Goal: Information Seeking & Learning: Learn about a topic

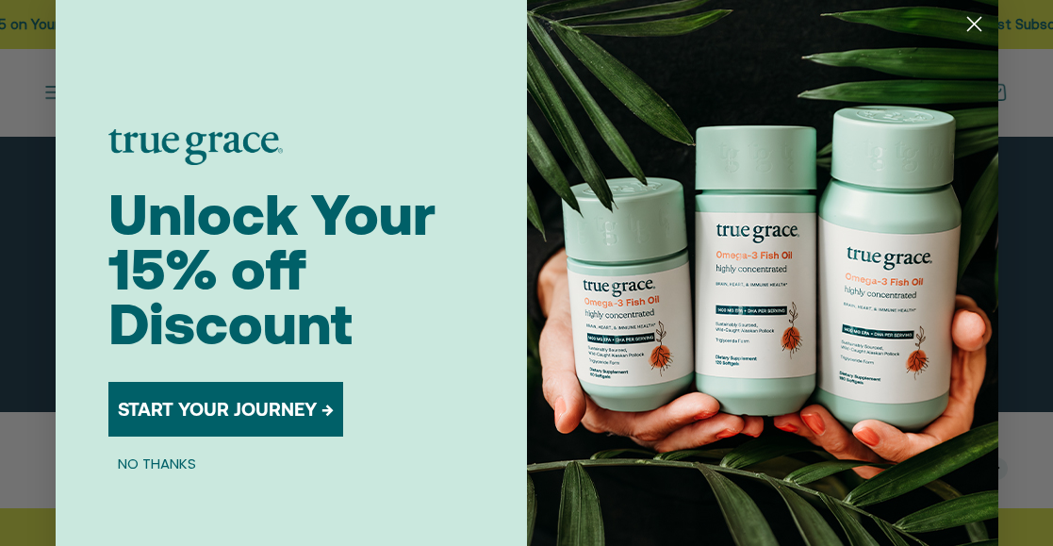
click at [972, 16] on circle "Close dialog" at bounding box center [972, 23] width 31 height 31
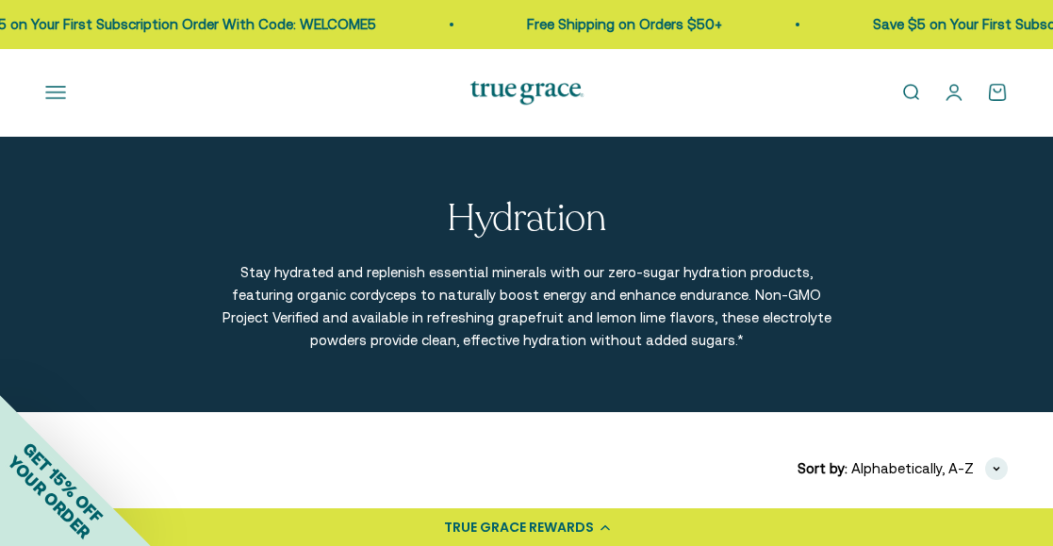
click at [57, 95] on button "Open navigation menu" at bounding box center [55, 92] width 21 height 21
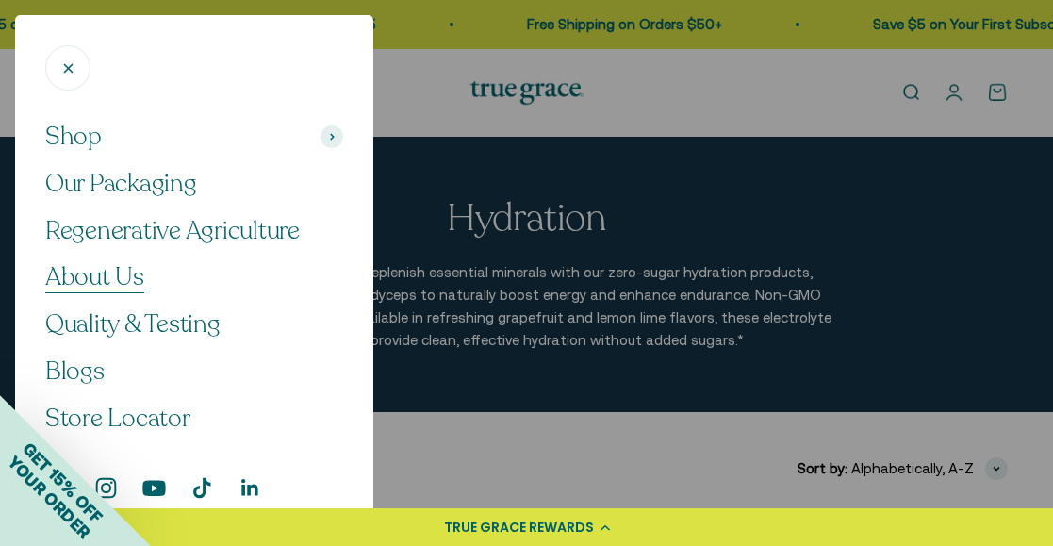
click at [151, 275] on link "About Us" at bounding box center [194, 277] width 298 height 32
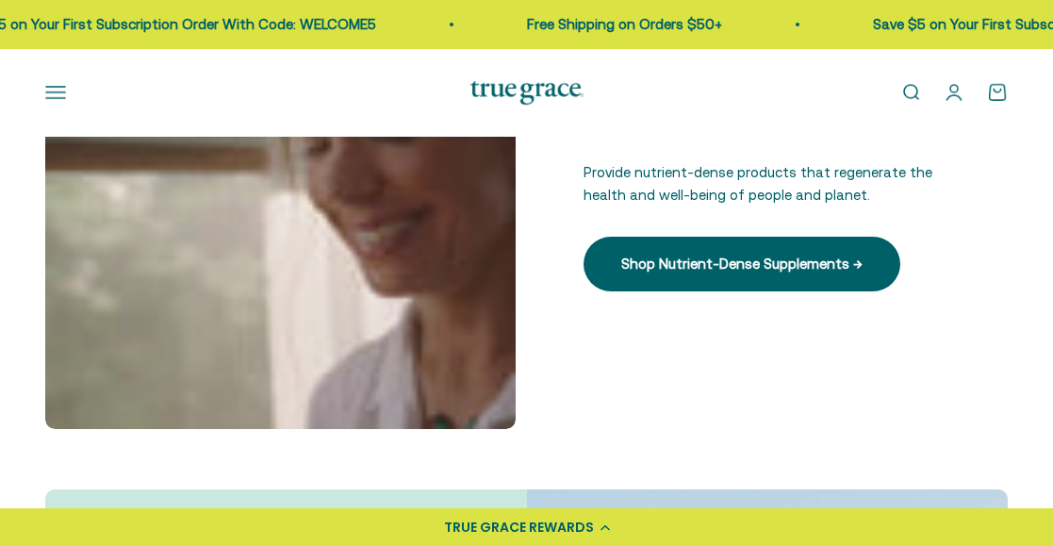
scroll to position [618, 0]
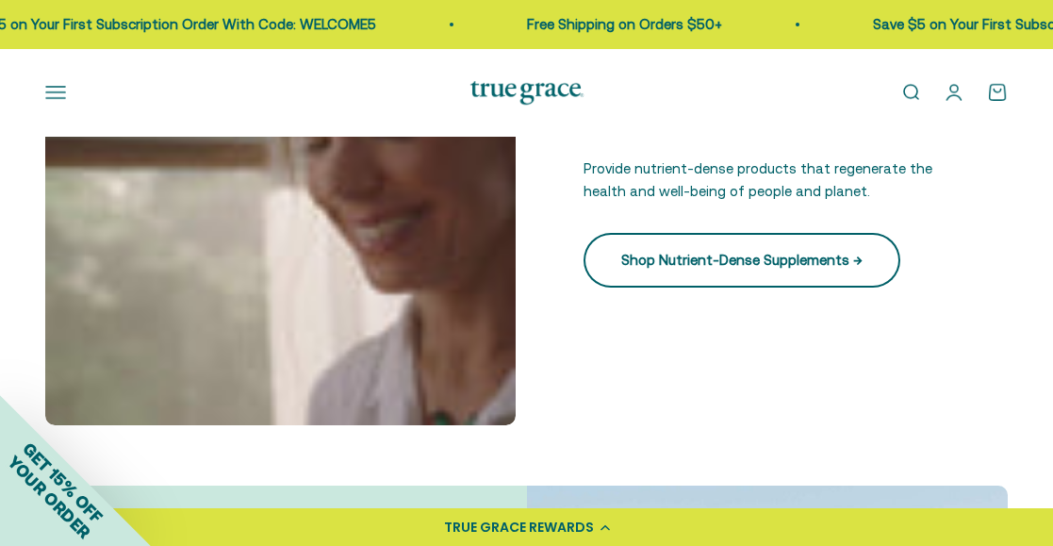
click at [661, 263] on link "Shop Nutrient-Dense Supplements →" at bounding box center [741, 260] width 317 height 55
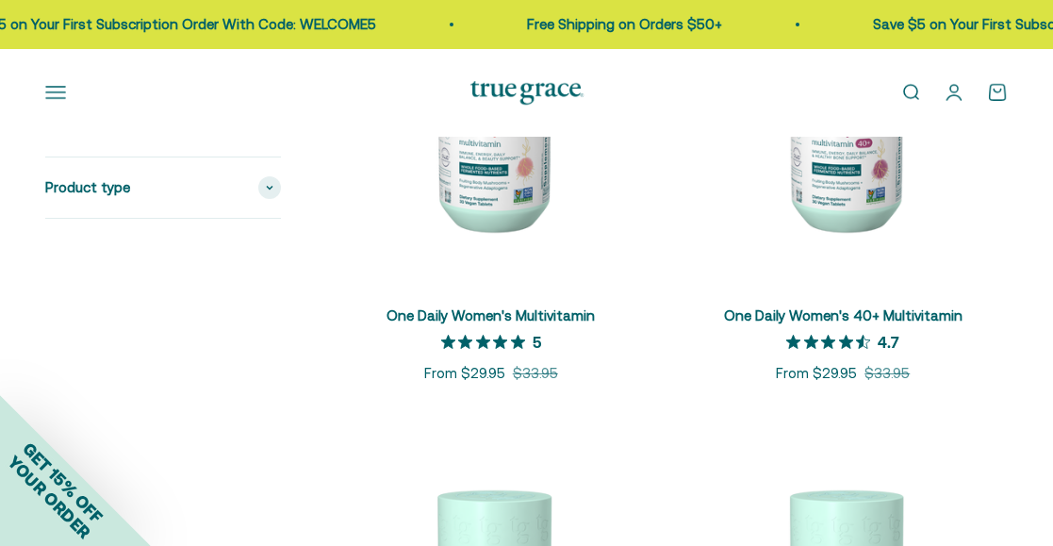
click at [61, 89] on button "Open navigation menu" at bounding box center [55, 92] width 21 height 21
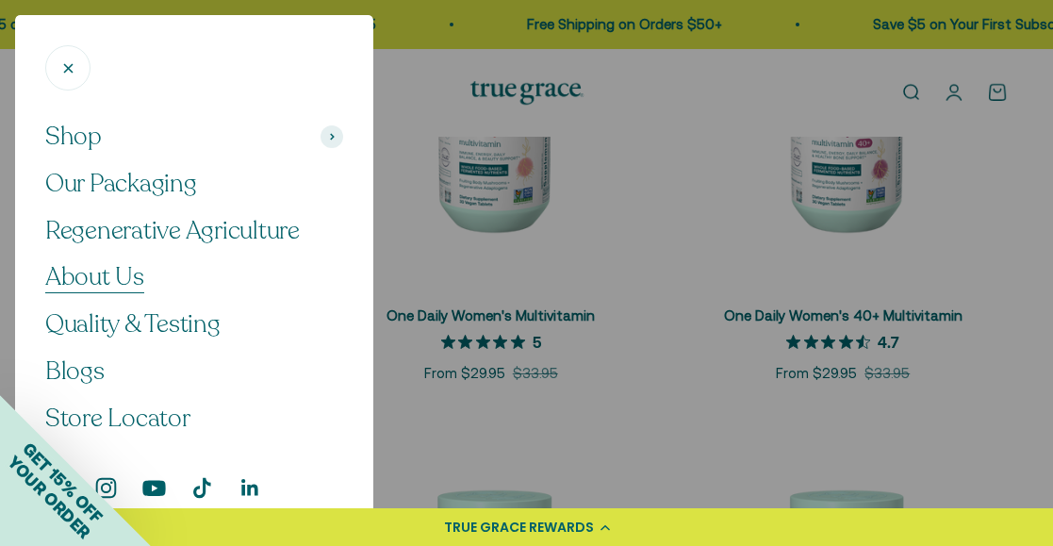
click at [92, 272] on span "About Us" at bounding box center [94, 276] width 99 height 33
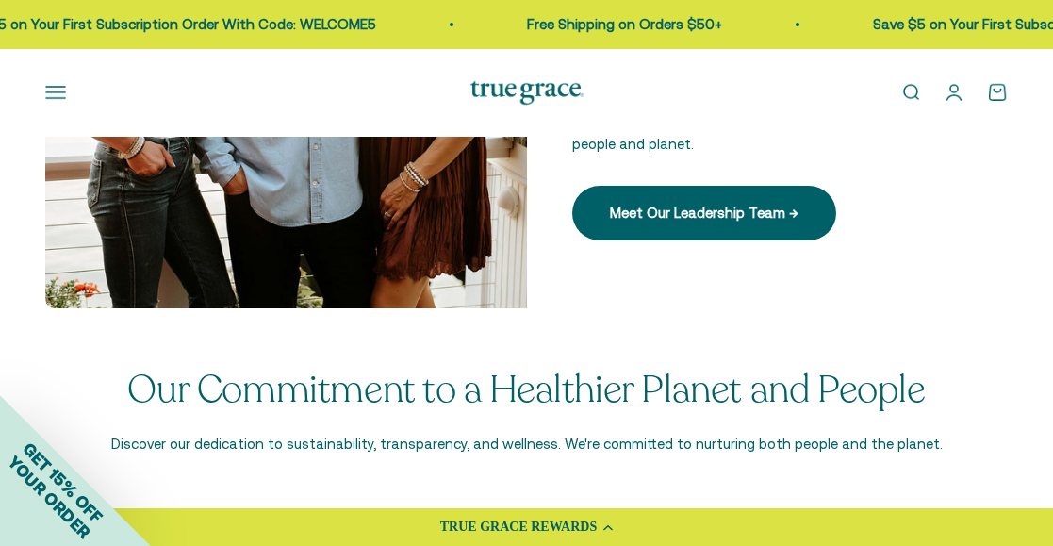
scroll to position [2353, 0]
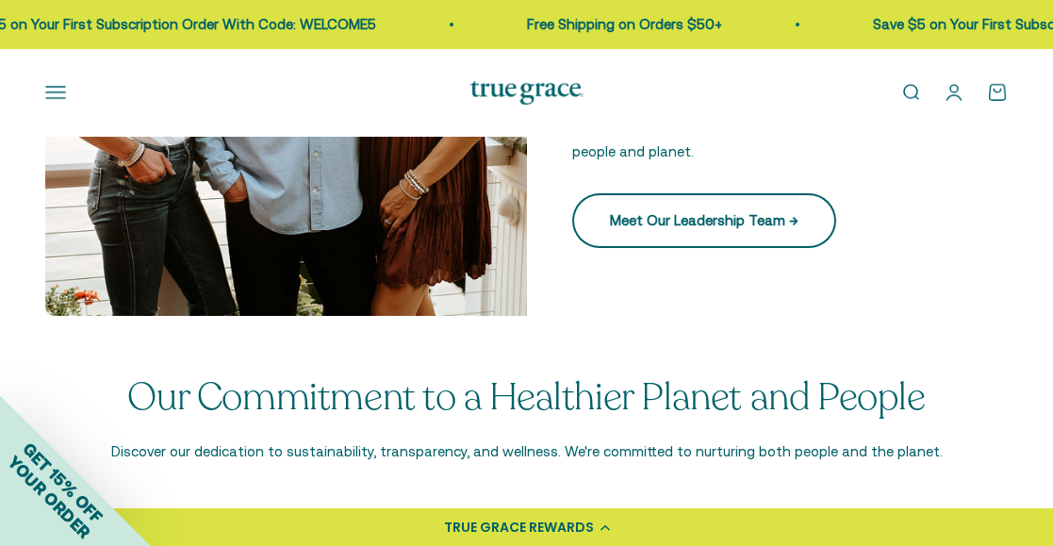
click at [695, 210] on link "Meet Our Leadership Team →" at bounding box center [704, 220] width 264 height 55
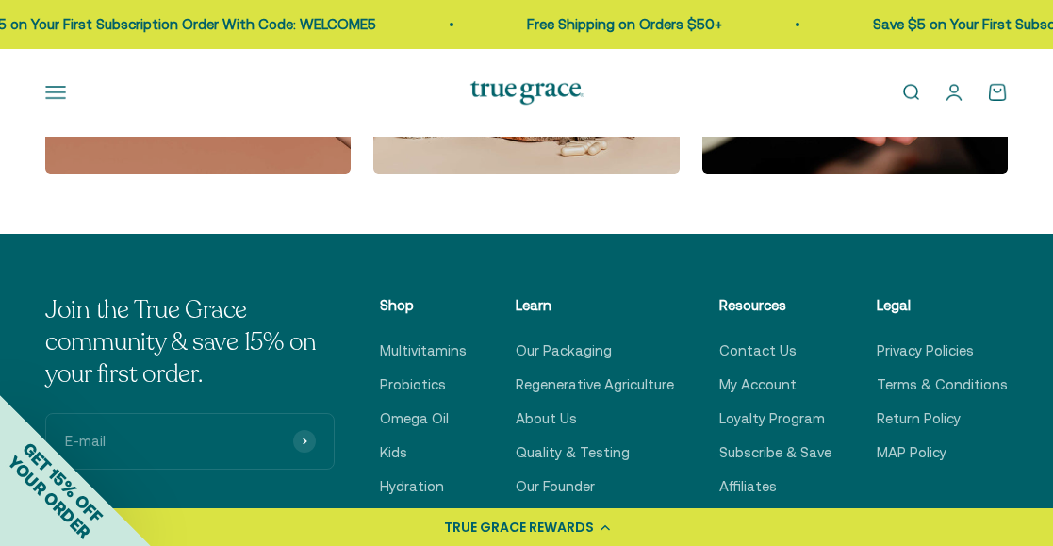
scroll to position [2962, 0]
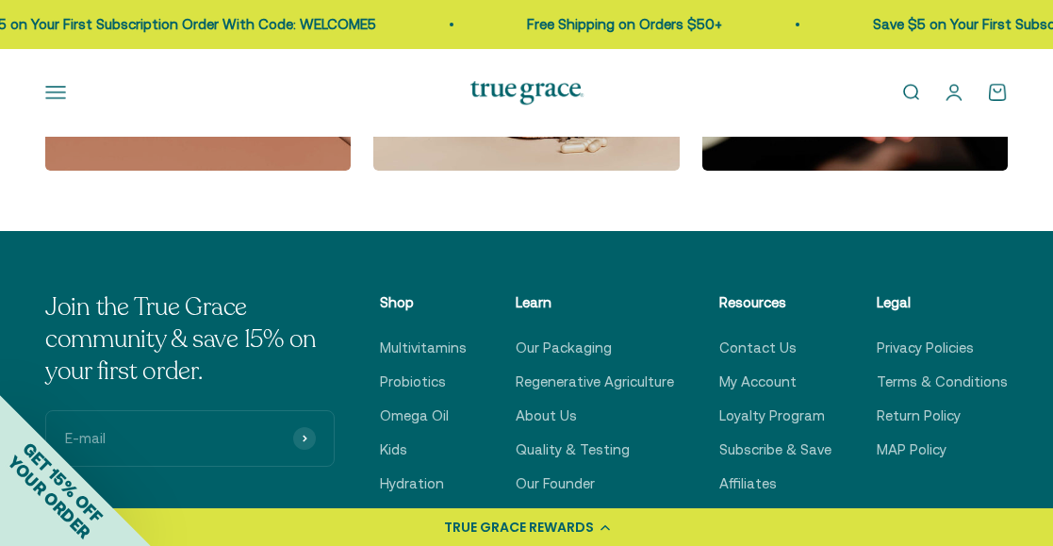
click at [57, 92] on button "Open navigation menu" at bounding box center [55, 92] width 21 height 21
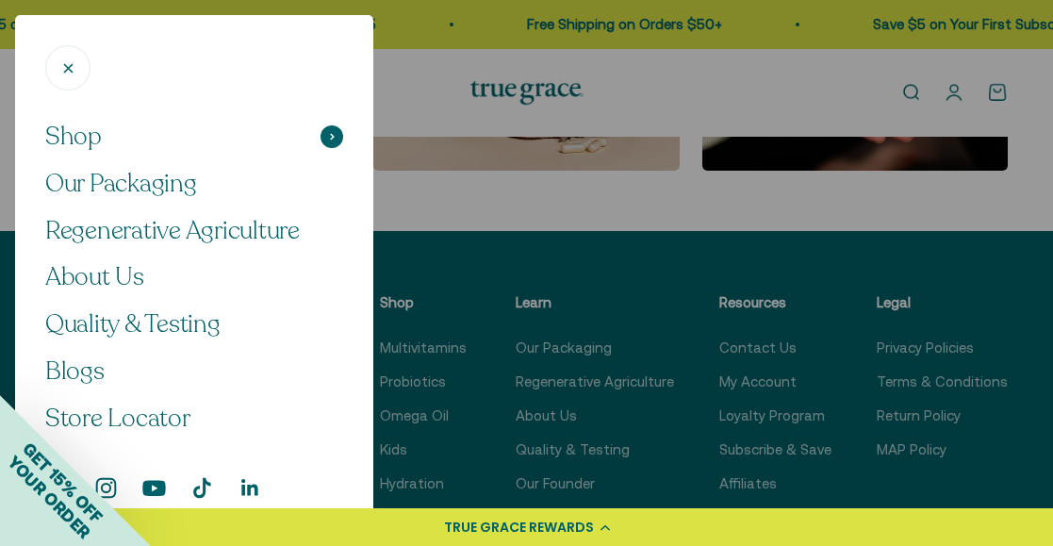
click at [91, 145] on span "Shop" at bounding box center [73, 137] width 57 height 32
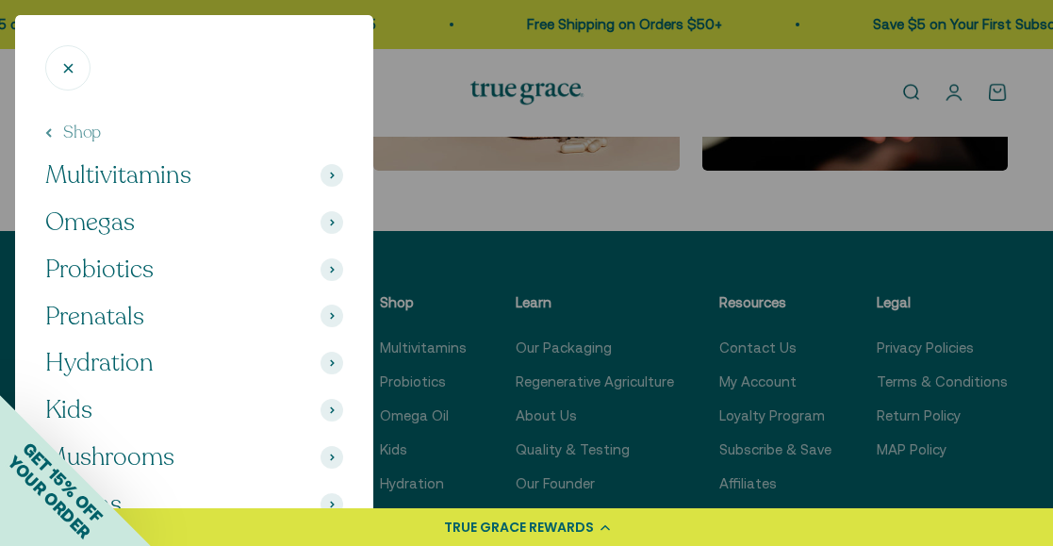
click at [86, 128] on button "Shop" at bounding box center [73, 133] width 56 height 24
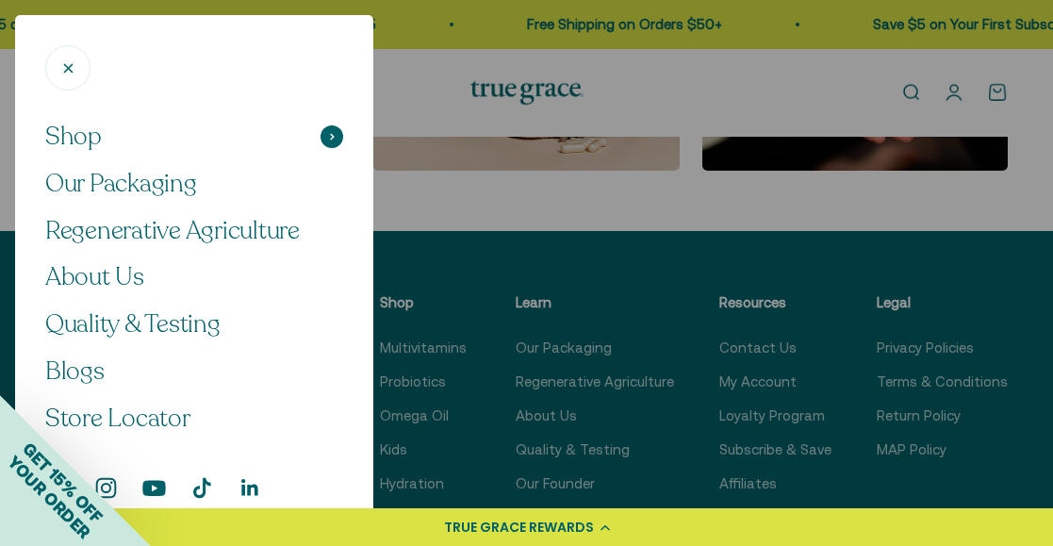
click at [69, 139] on span "Shop" at bounding box center [73, 137] width 57 height 32
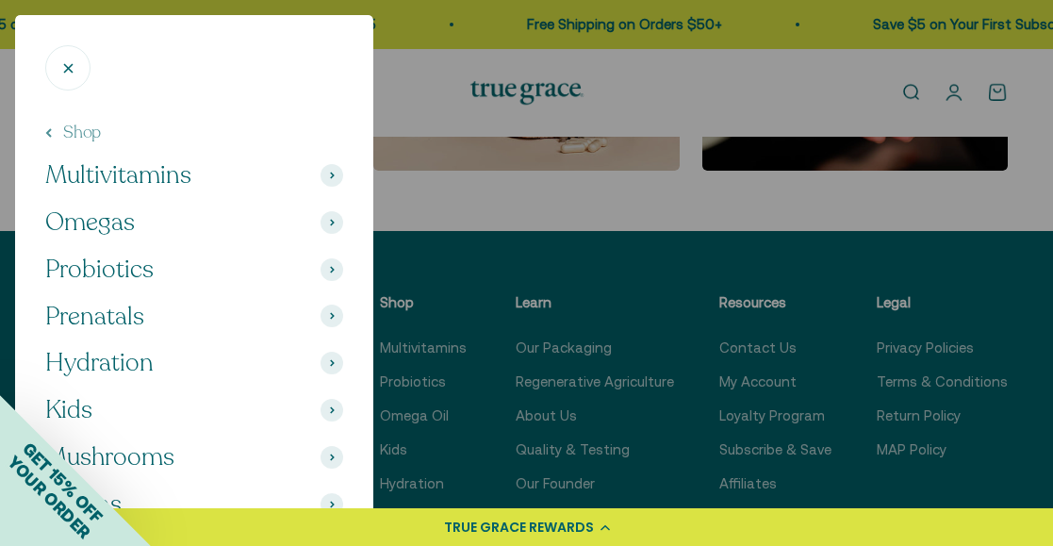
click at [183, 176] on span "Multivitamins" at bounding box center [118, 175] width 146 height 32
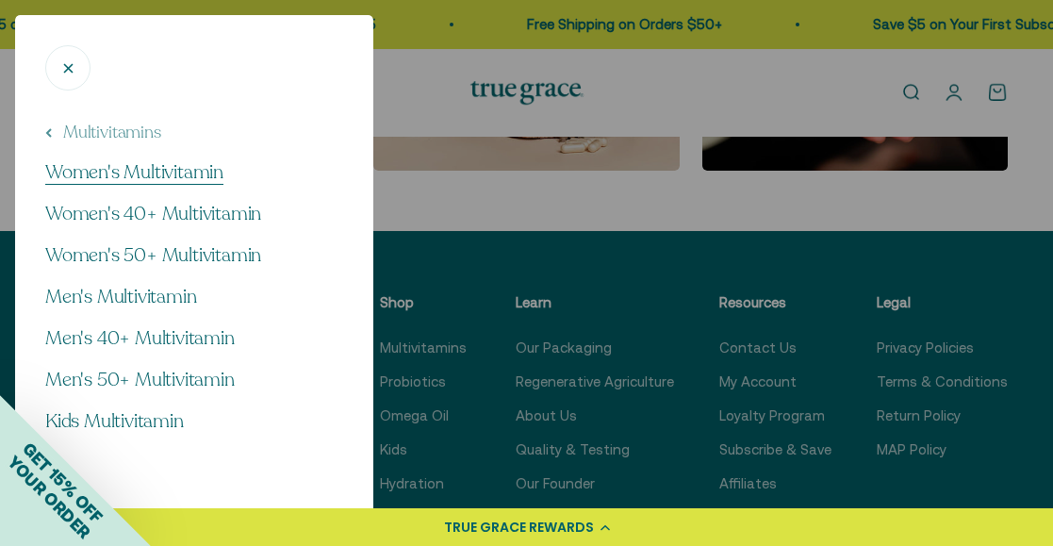
click at [178, 173] on span "Women's Multivitamin" at bounding box center [134, 171] width 178 height 25
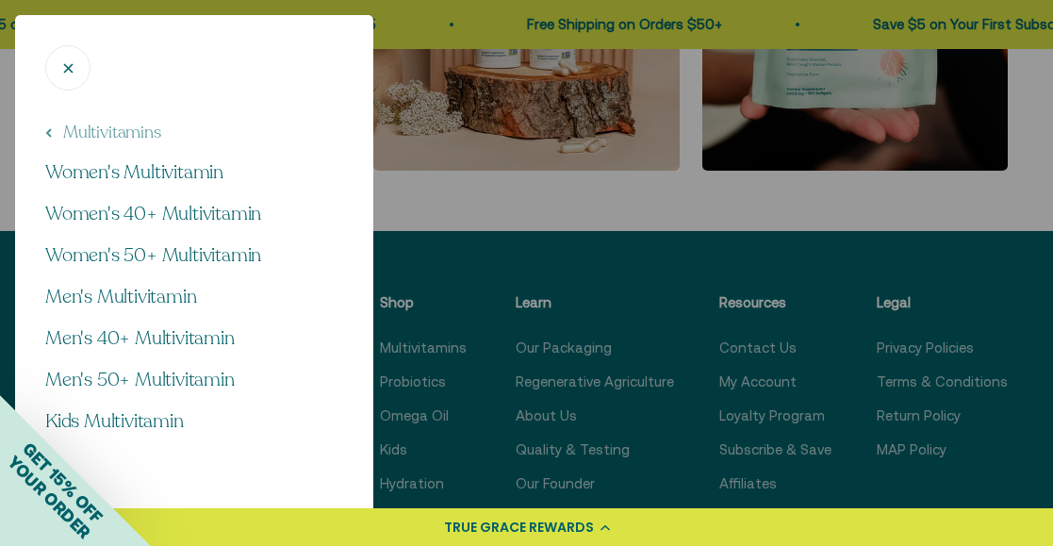
click at [49, 124] on button "Multivitamins" at bounding box center [103, 133] width 116 height 24
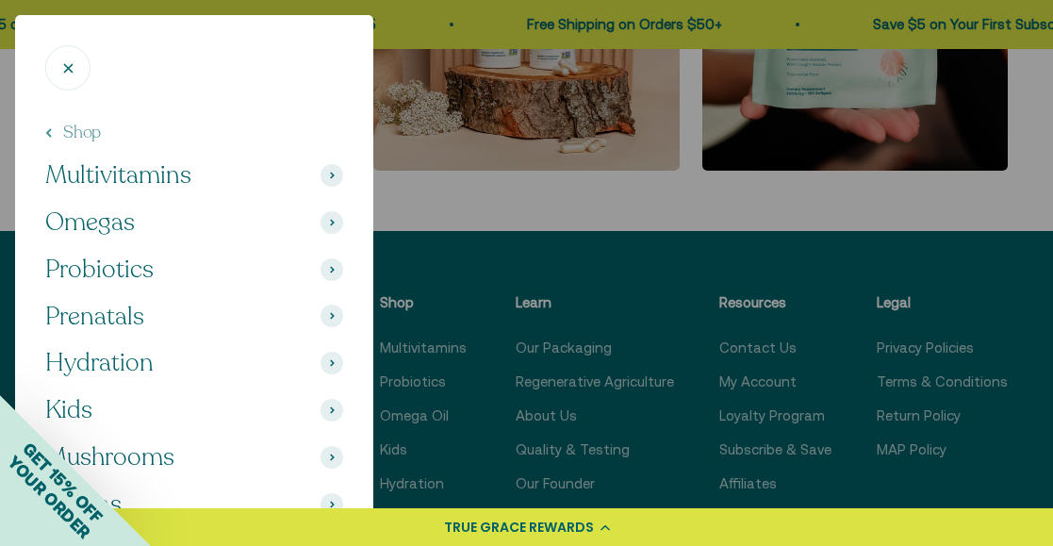
click at [110, 267] on span "Probiotics" at bounding box center [99, 269] width 108 height 32
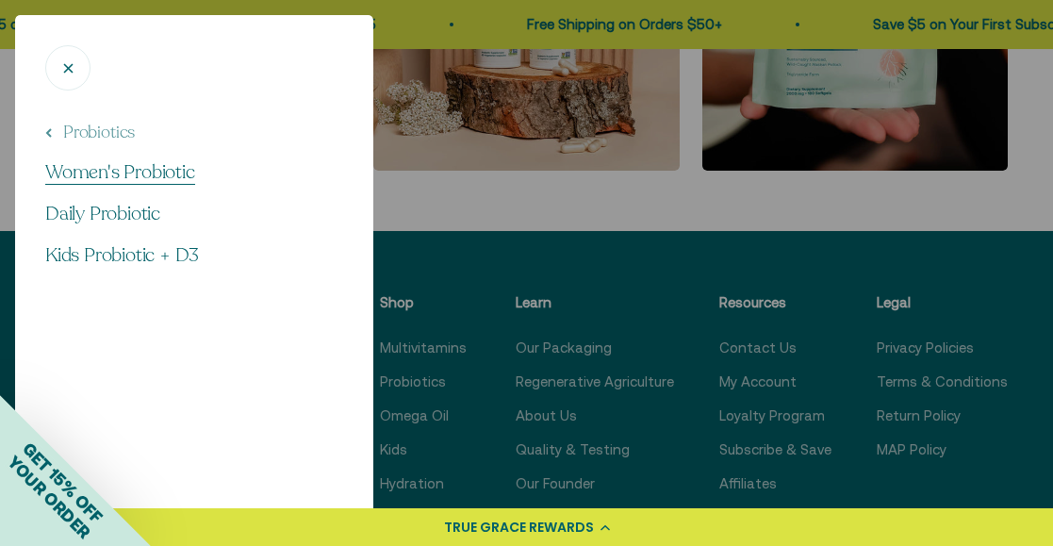
click at [144, 175] on span "Women's Probiotic" at bounding box center [120, 171] width 150 height 25
click at [53, 130] on button "Probiotics" at bounding box center [90, 133] width 90 height 24
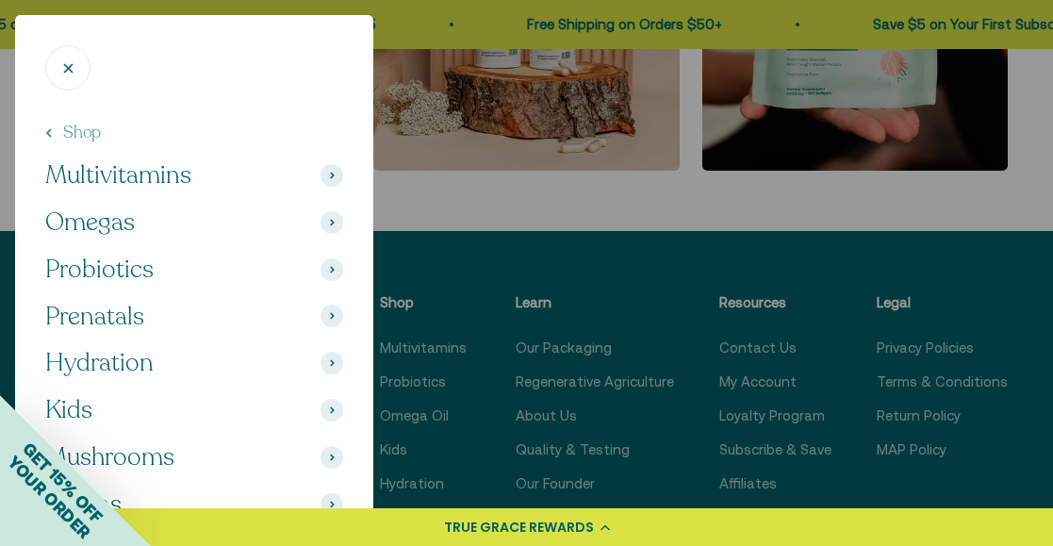
scroll to position [113, 0]
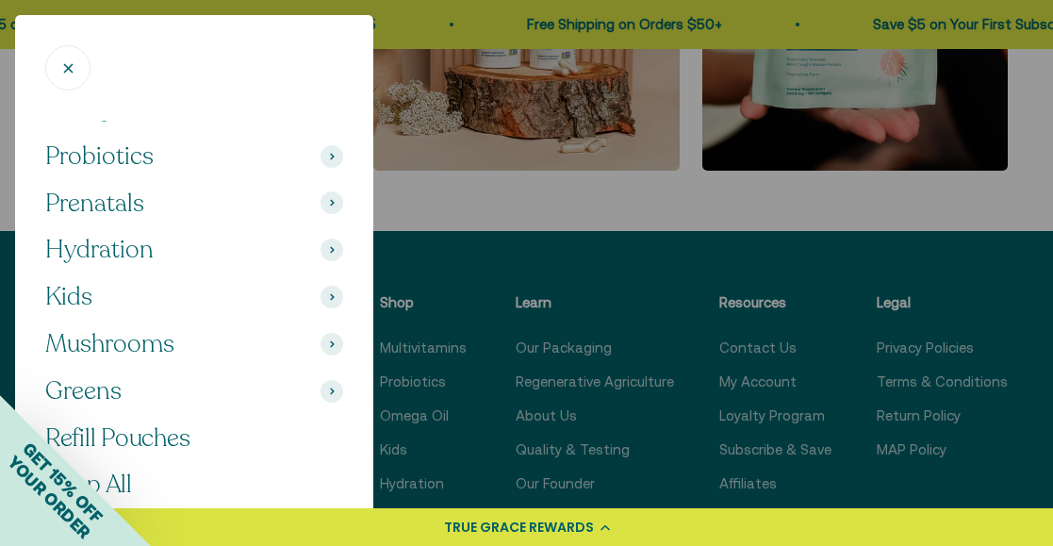
click at [126, 258] on span "Hydration" at bounding box center [99, 250] width 108 height 32
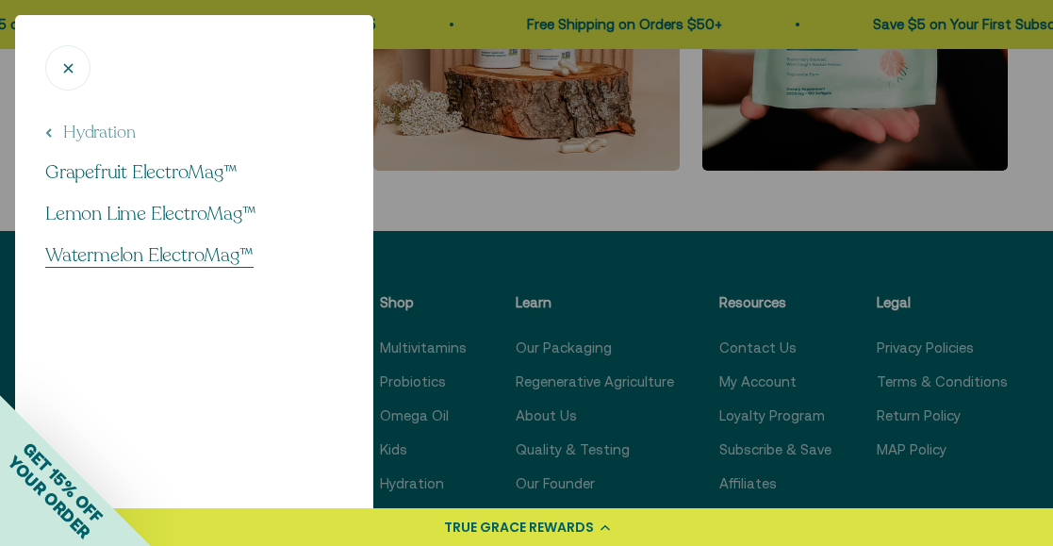
click at [171, 258] on span "Watermelon ElectroMag™" at bounding box center [149, 254] width 208 height 25
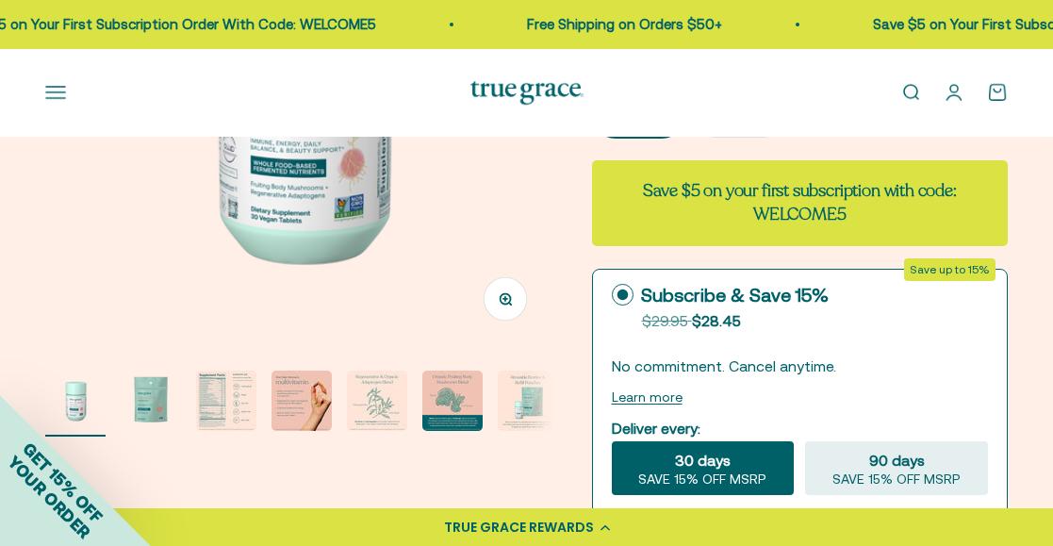
scroll to position [368, 0]
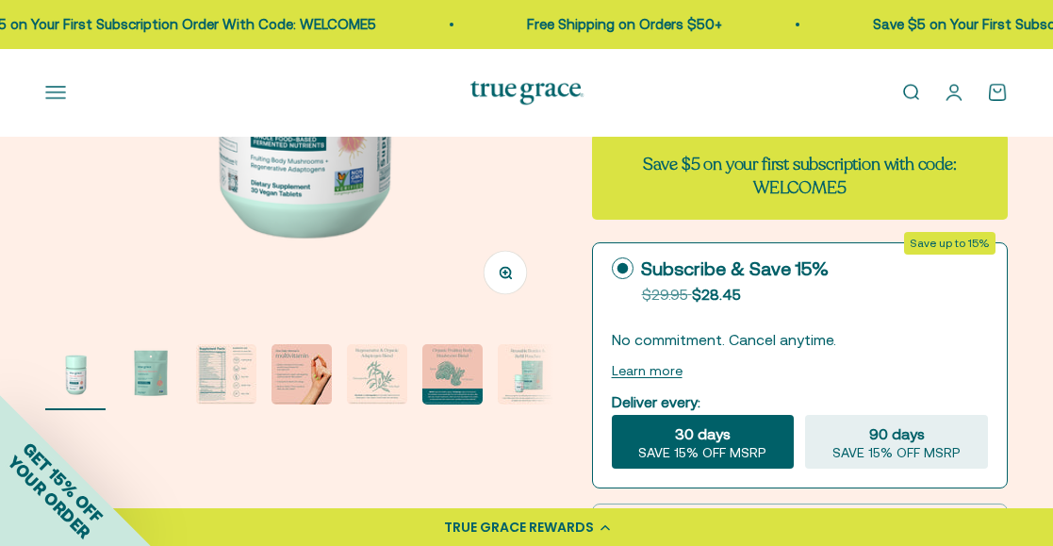
click at [235, 382] on img "Go to item 3" at bounding box center [226, 374] width 60 height 60
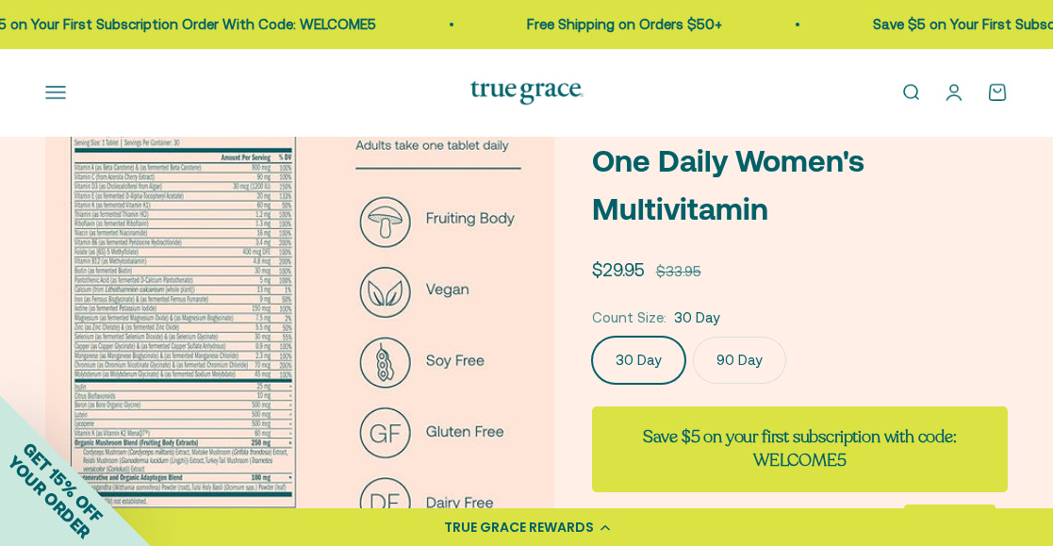
scroll to position [98, 0]
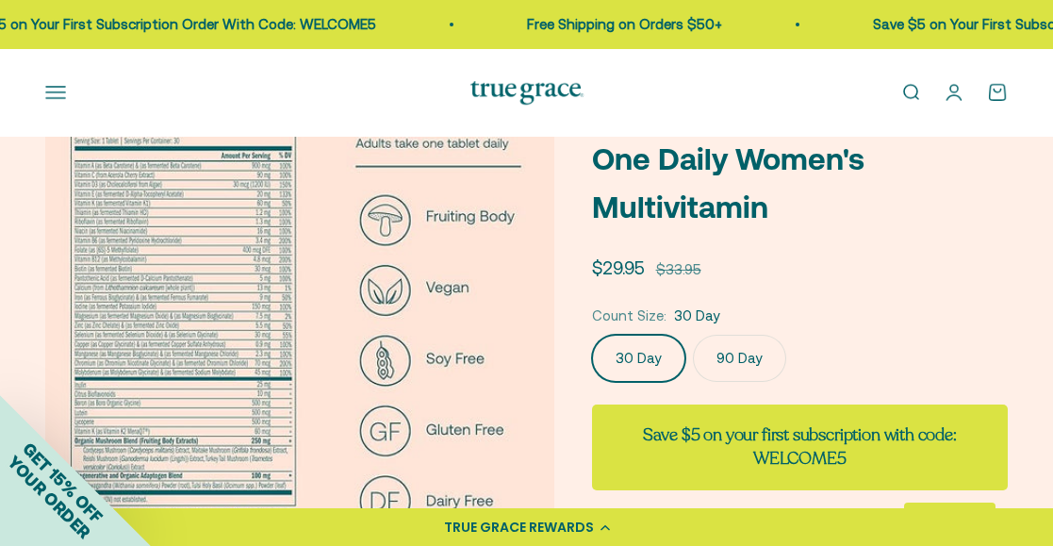
click at [60, 90] on button "Open navigation menu" at bounding box center [55, 92] width 21 height 21
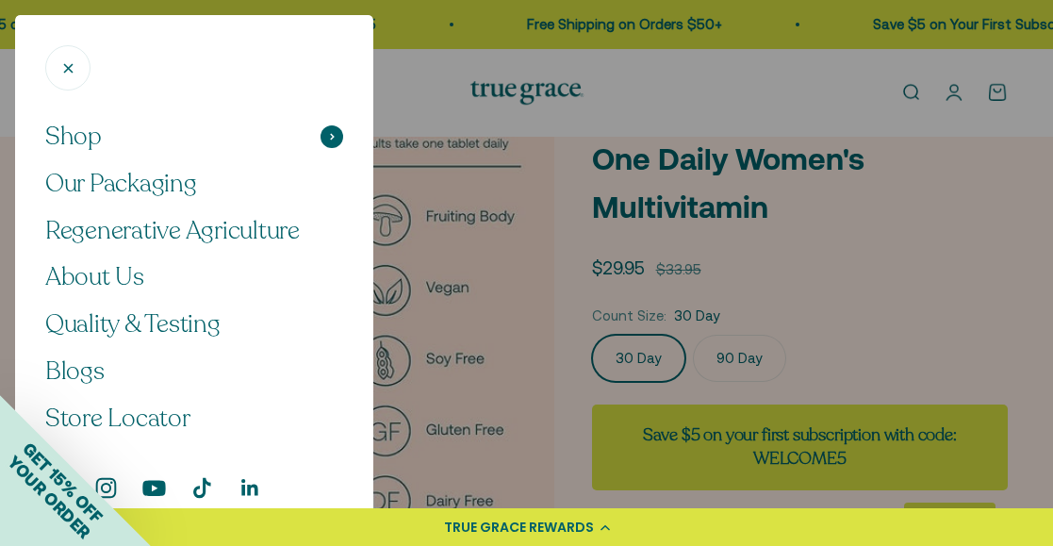
click at [100, 147] on span "Shop" at bounding box center [73, 137] width 57 height 32
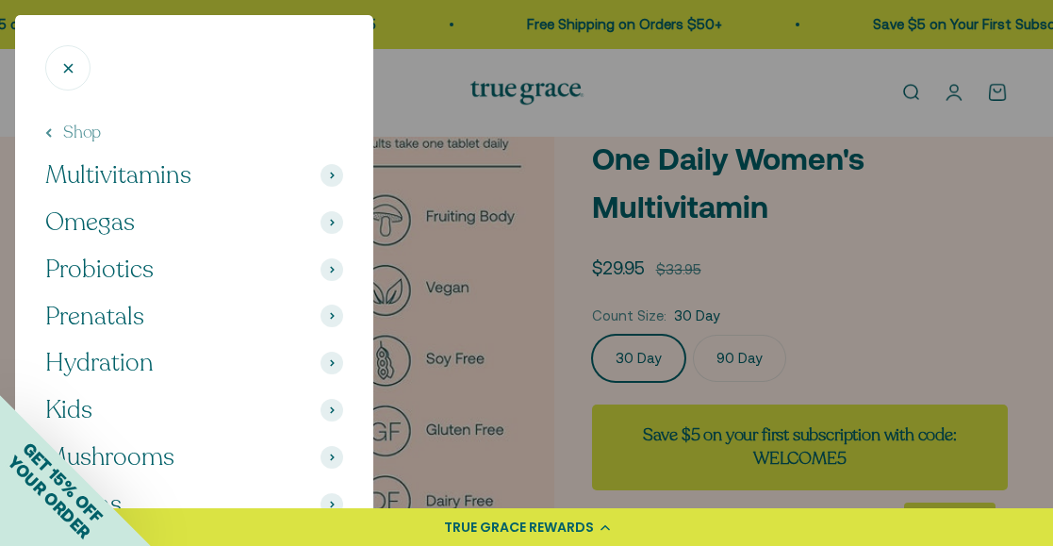
click at [114, 221] on span "Omegas" at bounding box center [90, 222] width 90 height 32
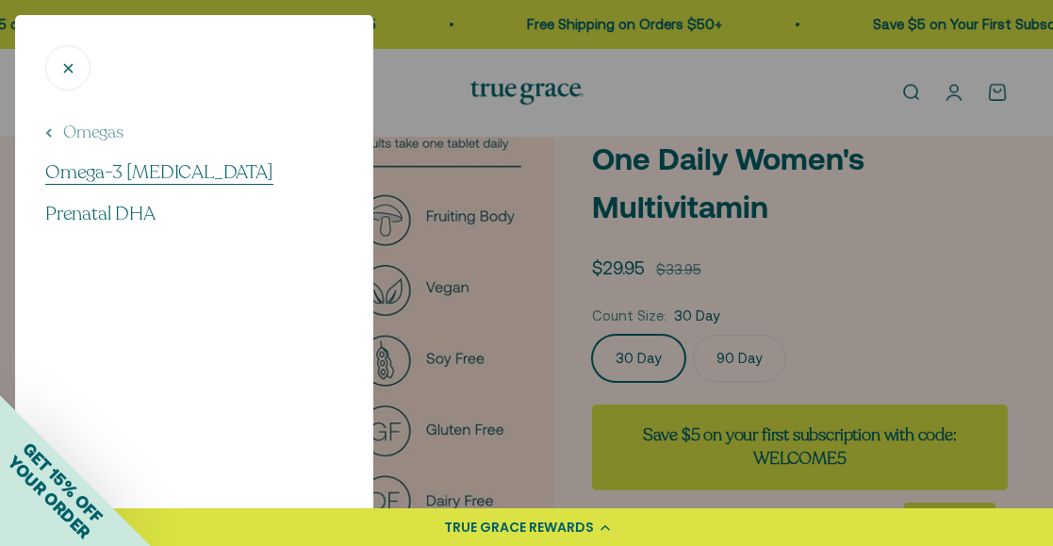
click at [153, 172] on span "Omega-3 [MEDICAL_DATA]" at bounding box center [159, 171] width 228 height 25
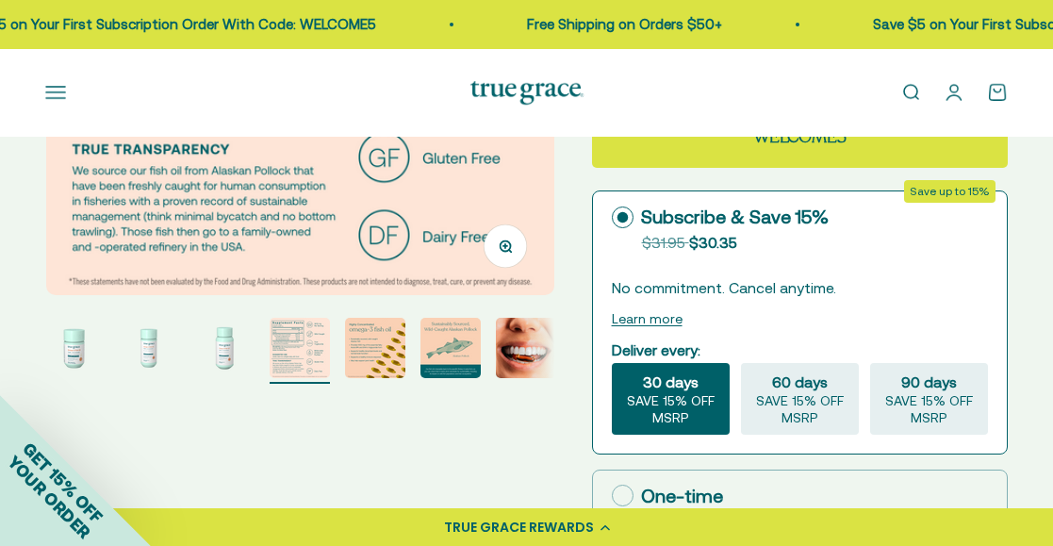
scroll to position [402, 0]
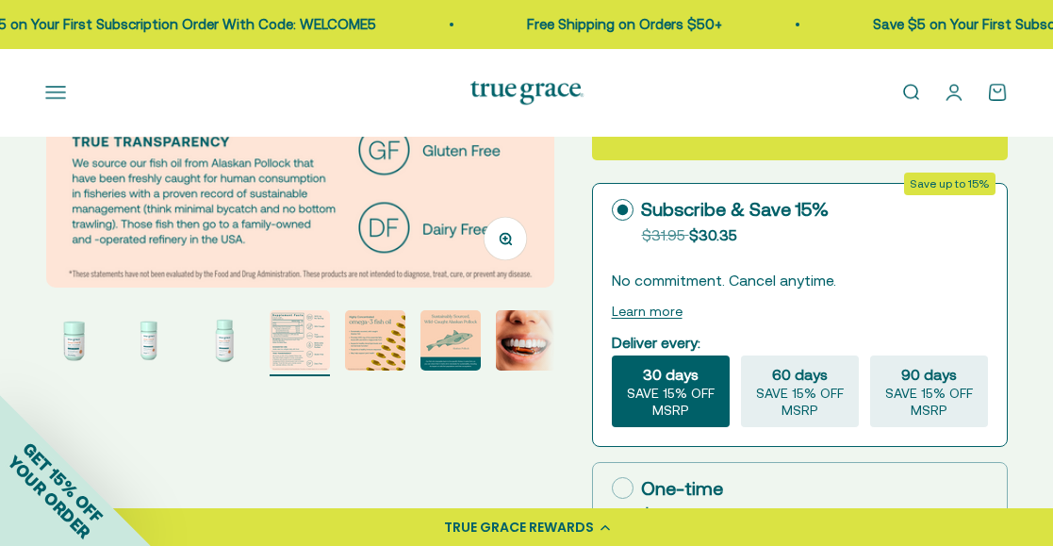
click at [391, 351] on img "Go to item 5" at bounding box center [375, 340] width 60 height 60
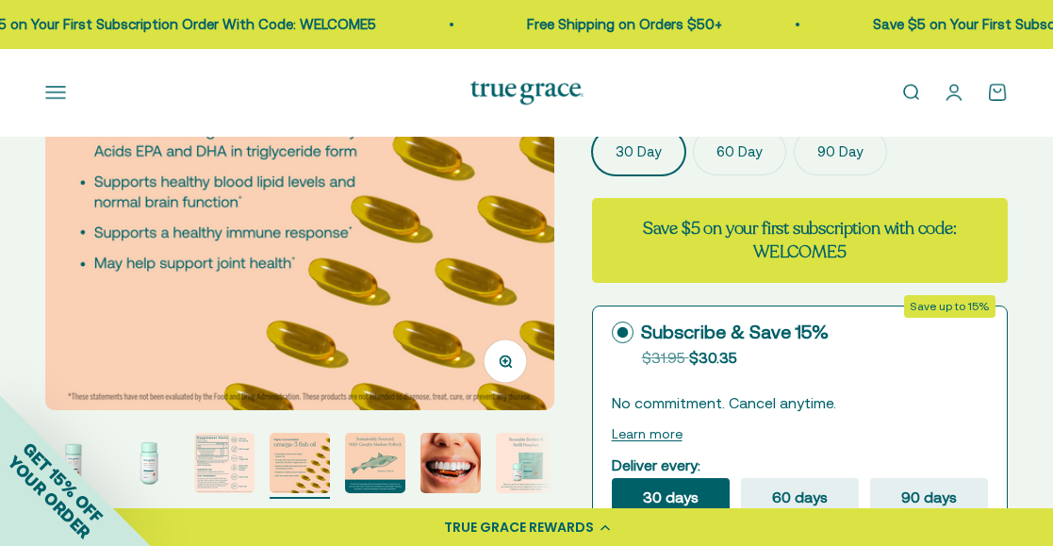
scroll to position [319, 0]
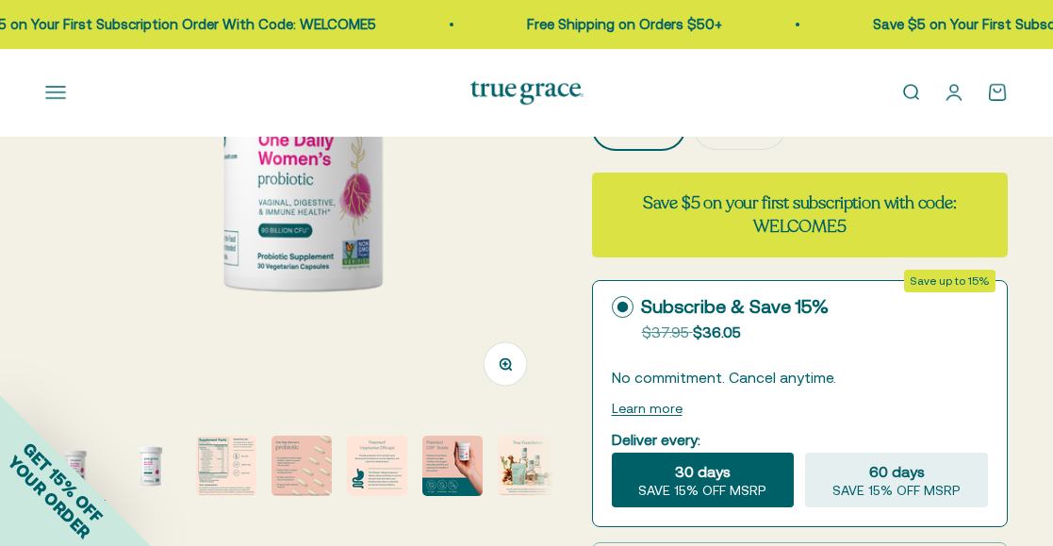
scroll to position [290, 0]
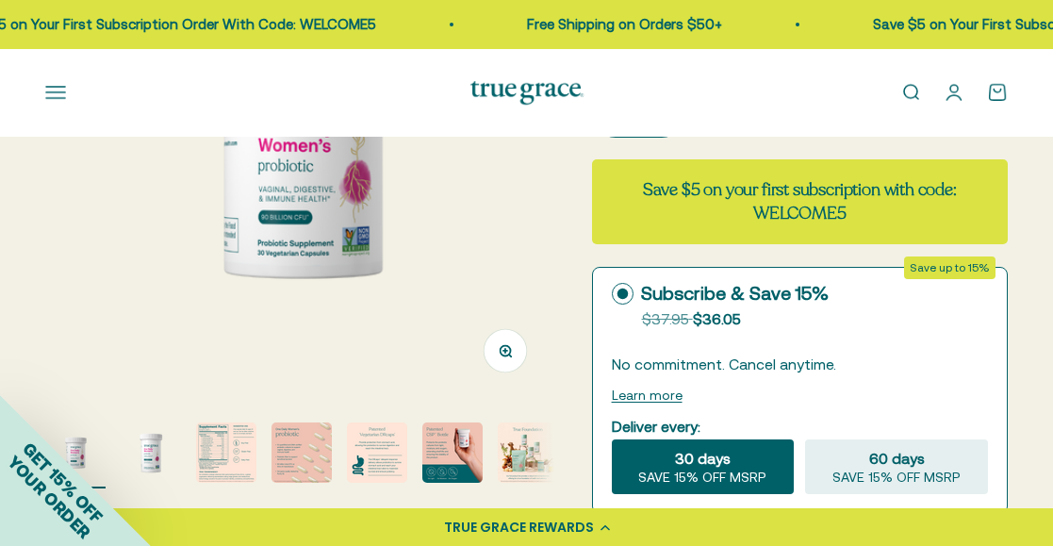
click at [228, 450] on img "Go to item 3" at bounding box center [226, 452] width 60 height 60
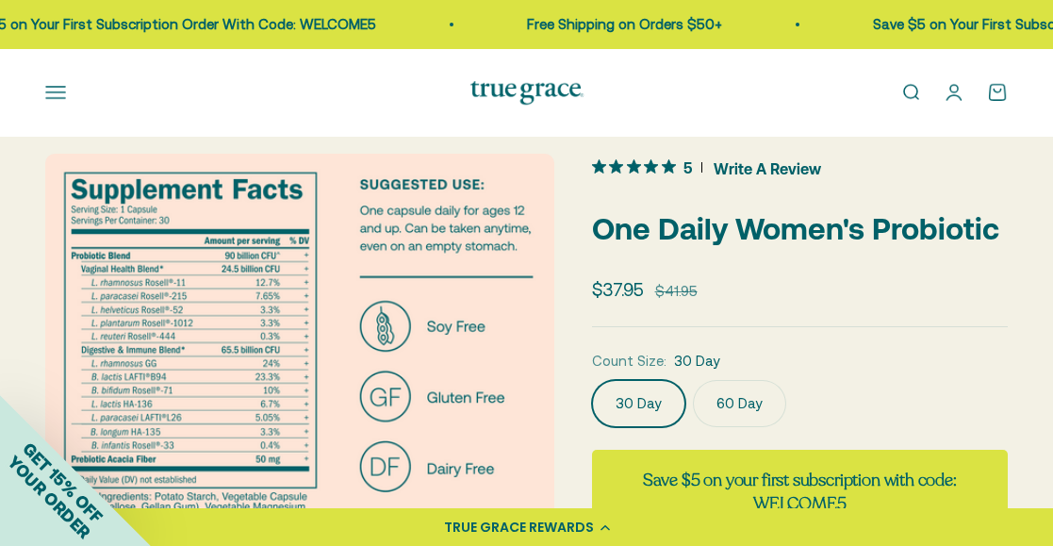
scroll to position [21, 0]
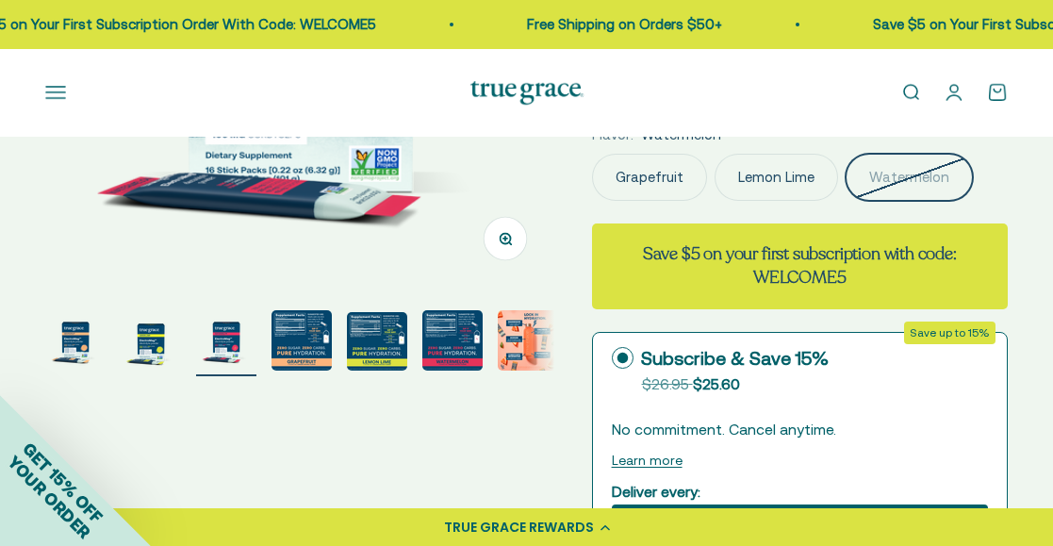
scroll to position [412, 0]
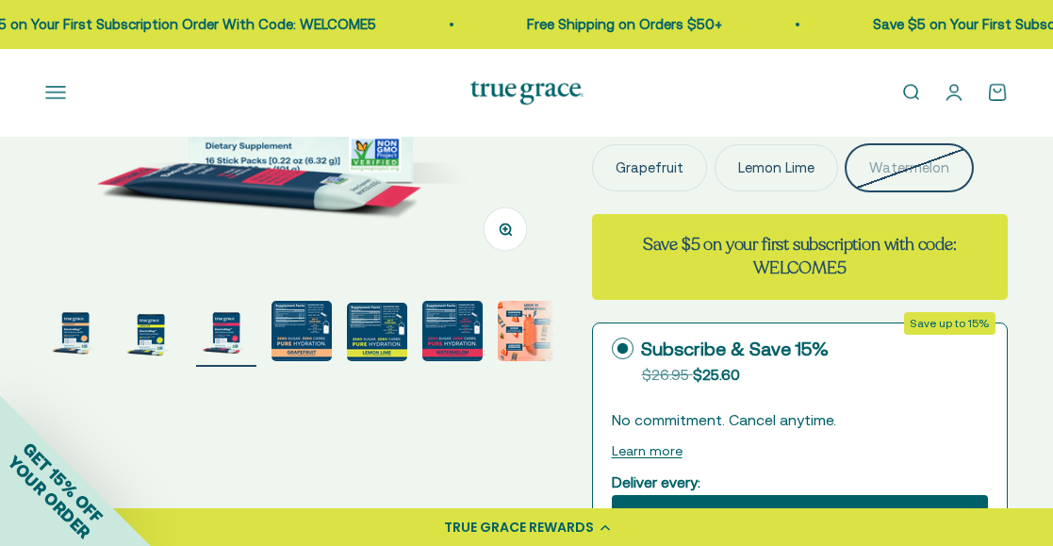
click at [292, 335] on img "Go to item 4" at bounding box center [301, 331] width 60 height 60
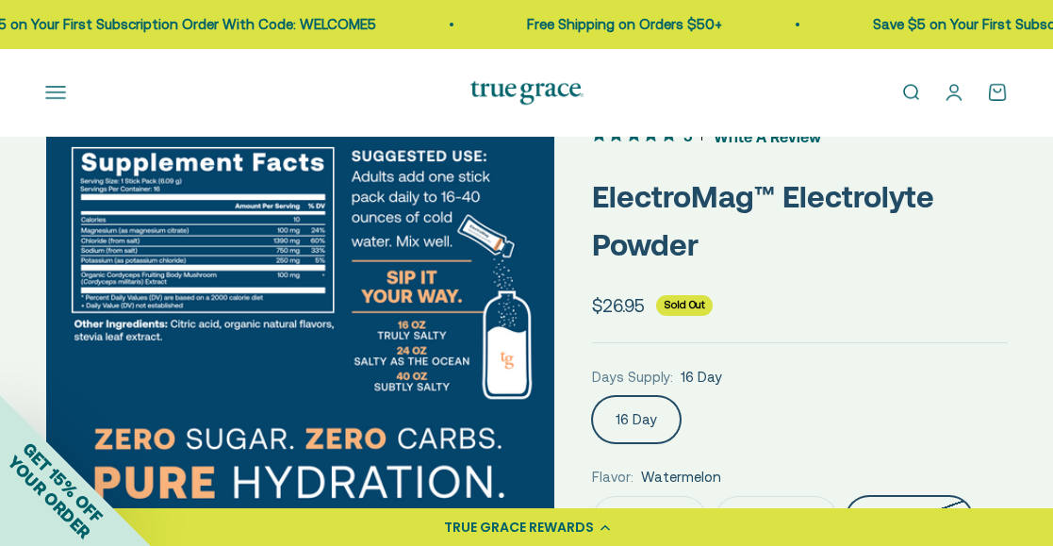
scroll to position [0, 0]
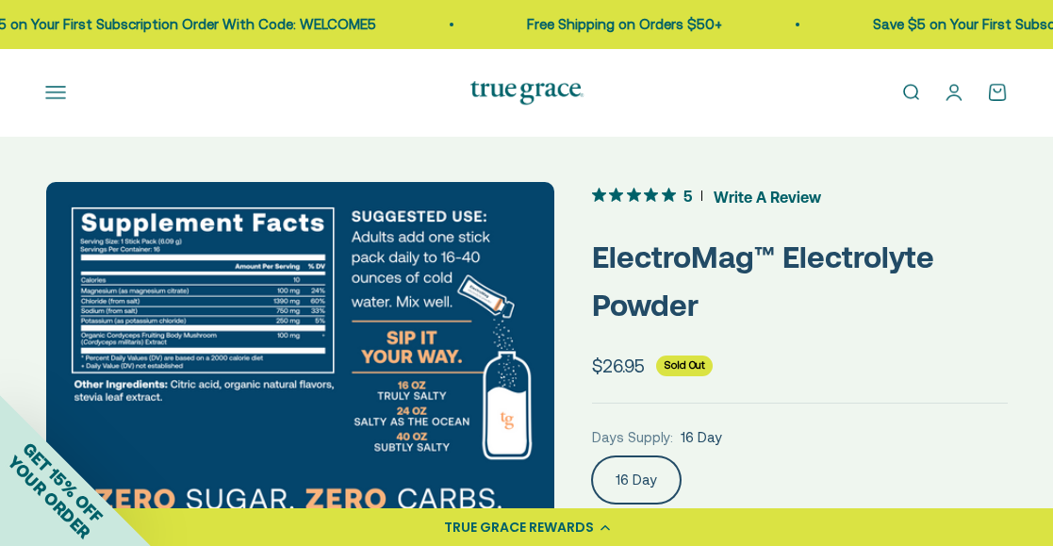
click at [162, 307] on img at bounding box center [300, 436] width 509 height 509
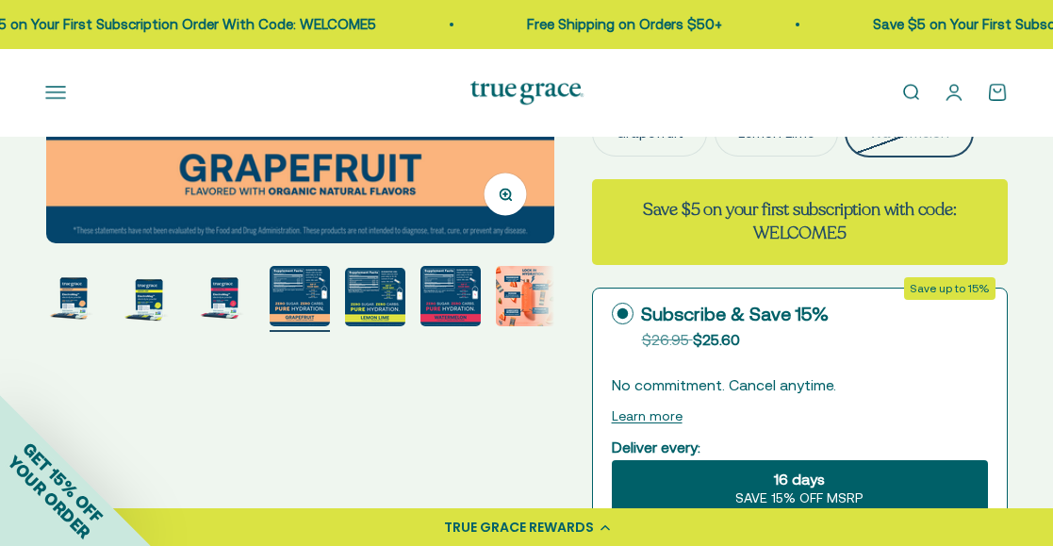
scroll to position [448, 0]
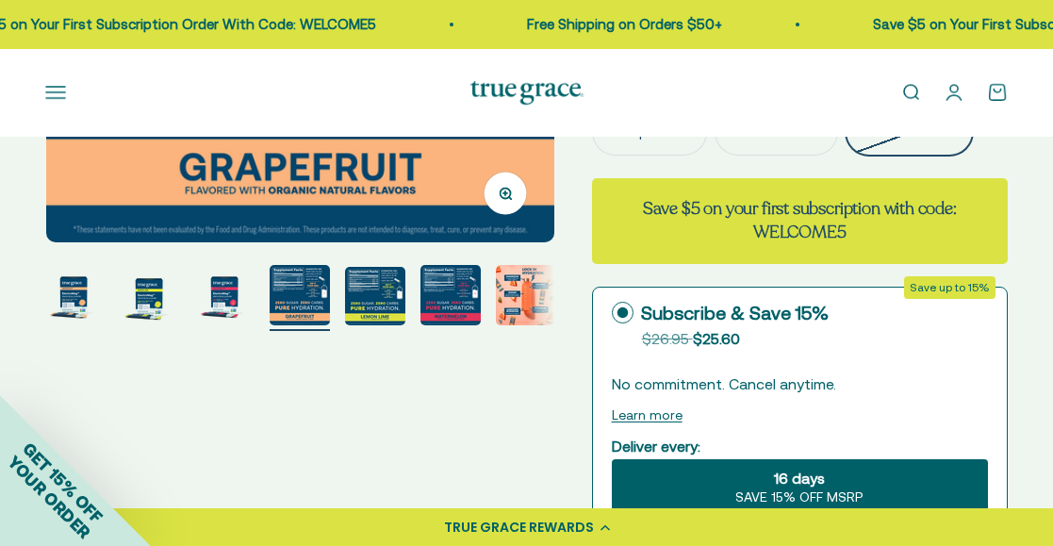
click at [532, 286] on img "Go to item 7" at bounding box center [526, 295] width 60 height 60
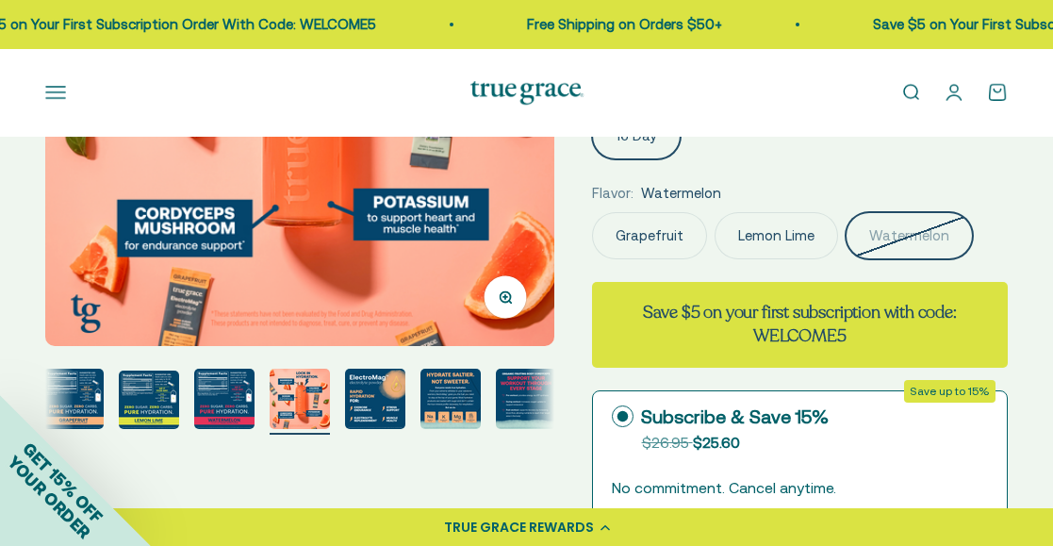
scroll to position [348, 0]
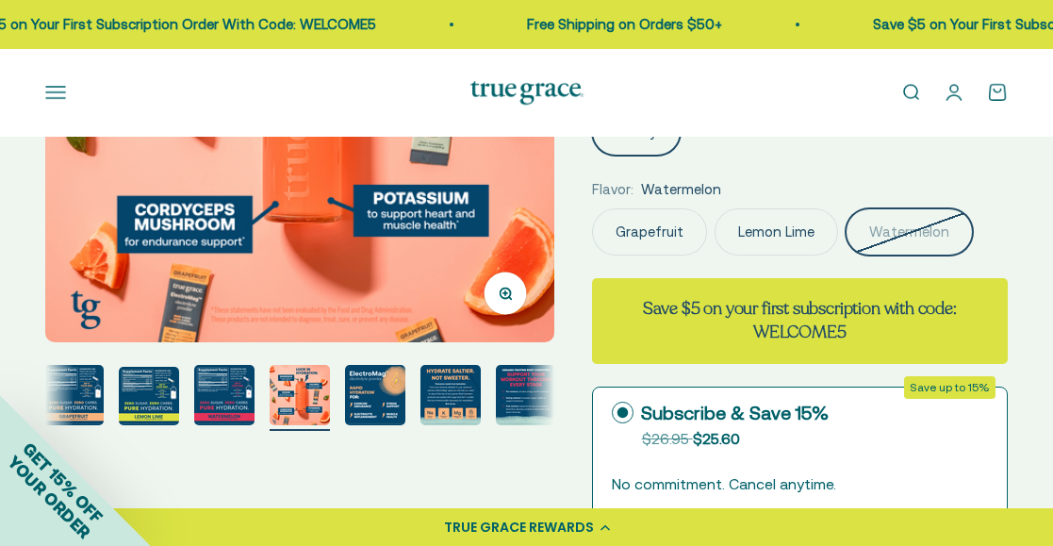
click at [147, 395] on div "GET 15% OFF YOUR ORDER" at bounding box center [75, 470] width 151 height 151
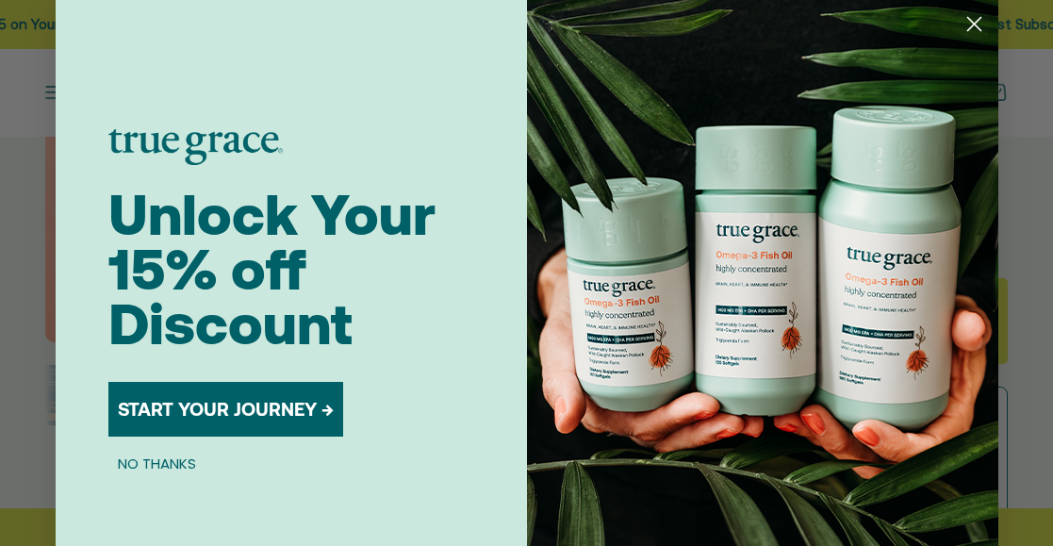
click at [971, 27] on circle "Close dialog" at bounding box center [972, 23] width 31 height 31
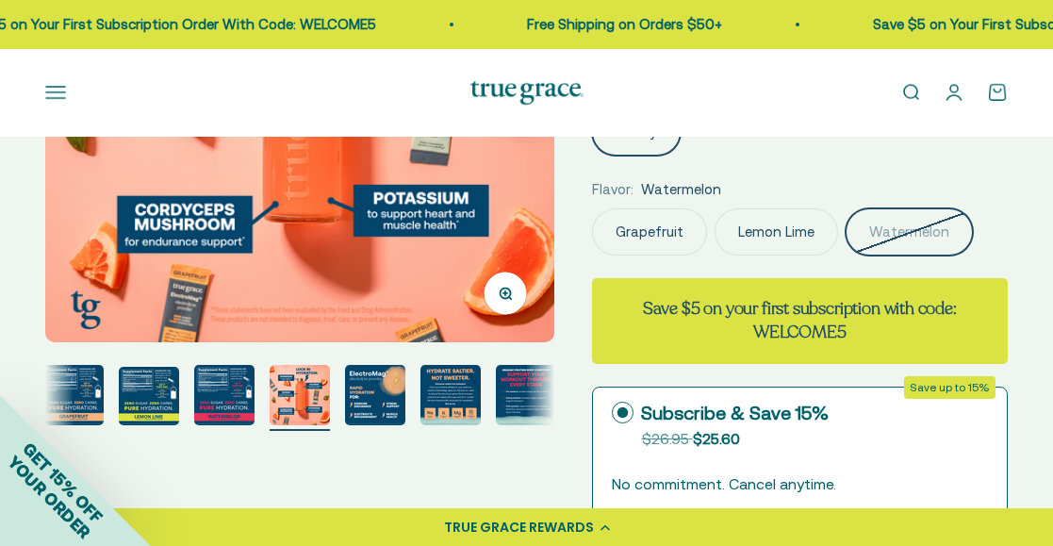
click at [217, 402] on img "Go to item 6" at bounding box center [224, 395] width 60 height 60
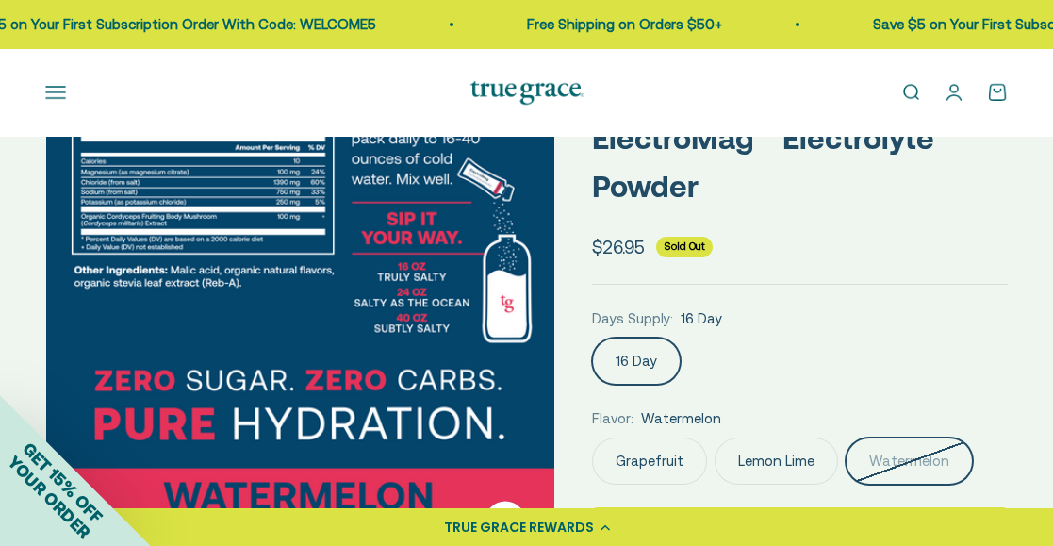
scroll to position [75, 0]
